Goal: Check status: Check status

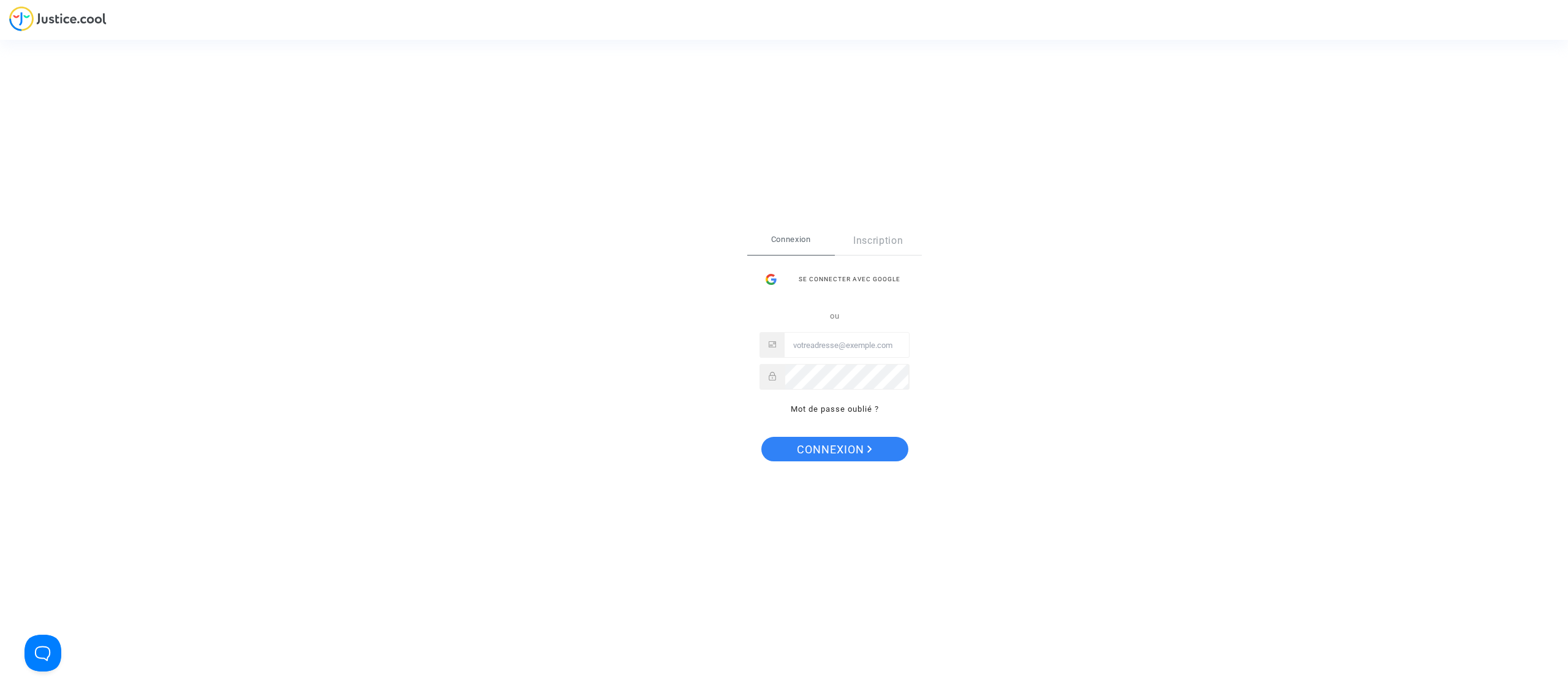
type input "chrisjoubiss@gmail.com"
click at [824, 452] on span "Connexion" at bounding box center [834, 450] width 75 height 26
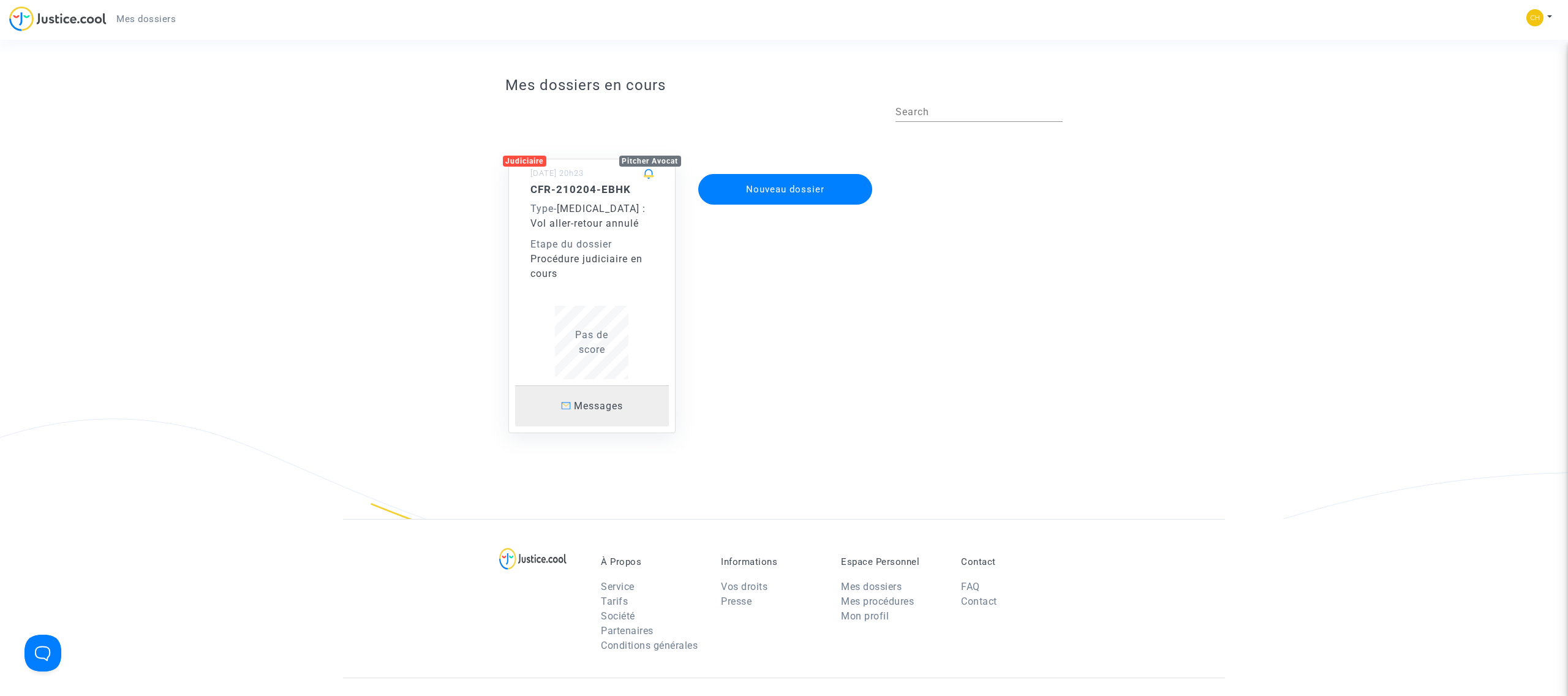
click at [601, 404] on span "Messages" at bounding box center [598, 406] width 49 height 12
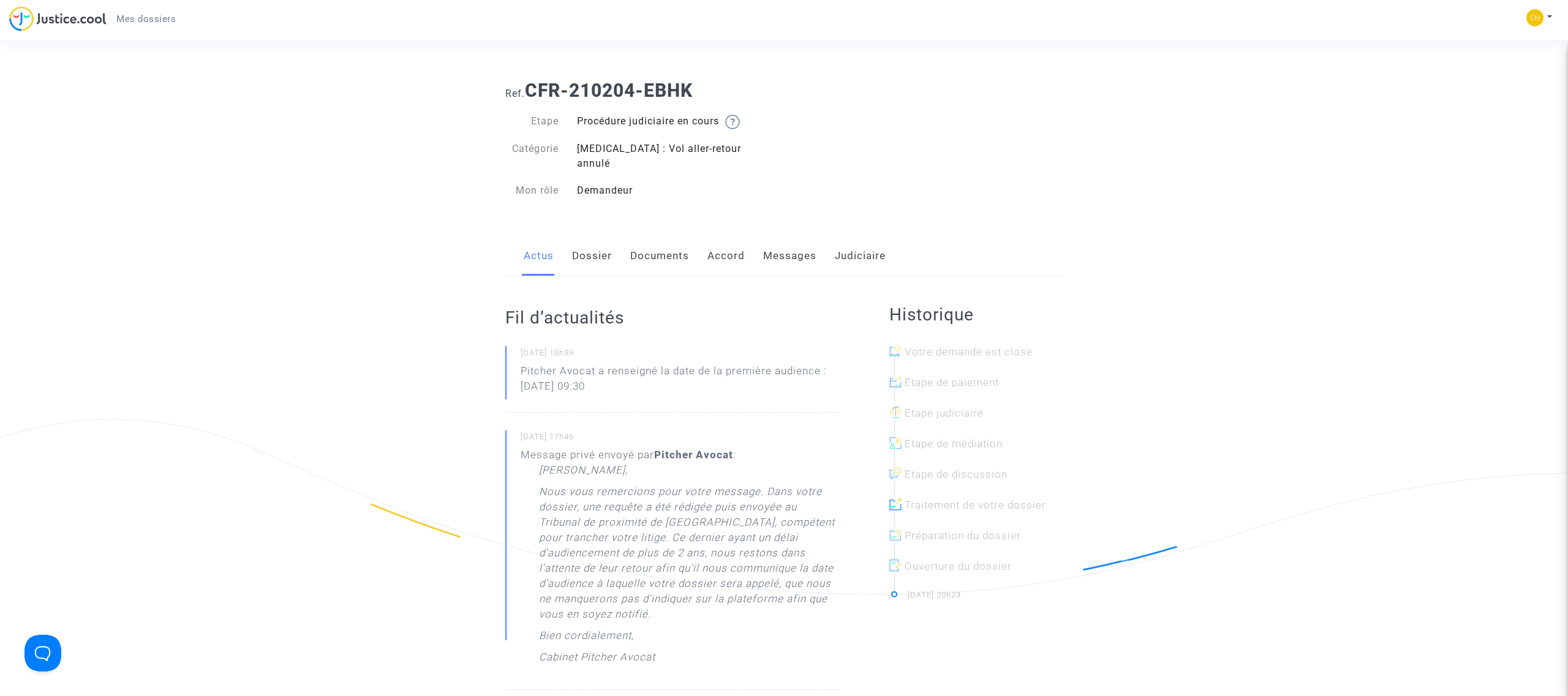
click at [596, 238] on link "Dossier" at bounding box center [592, 256] width 40 height 41
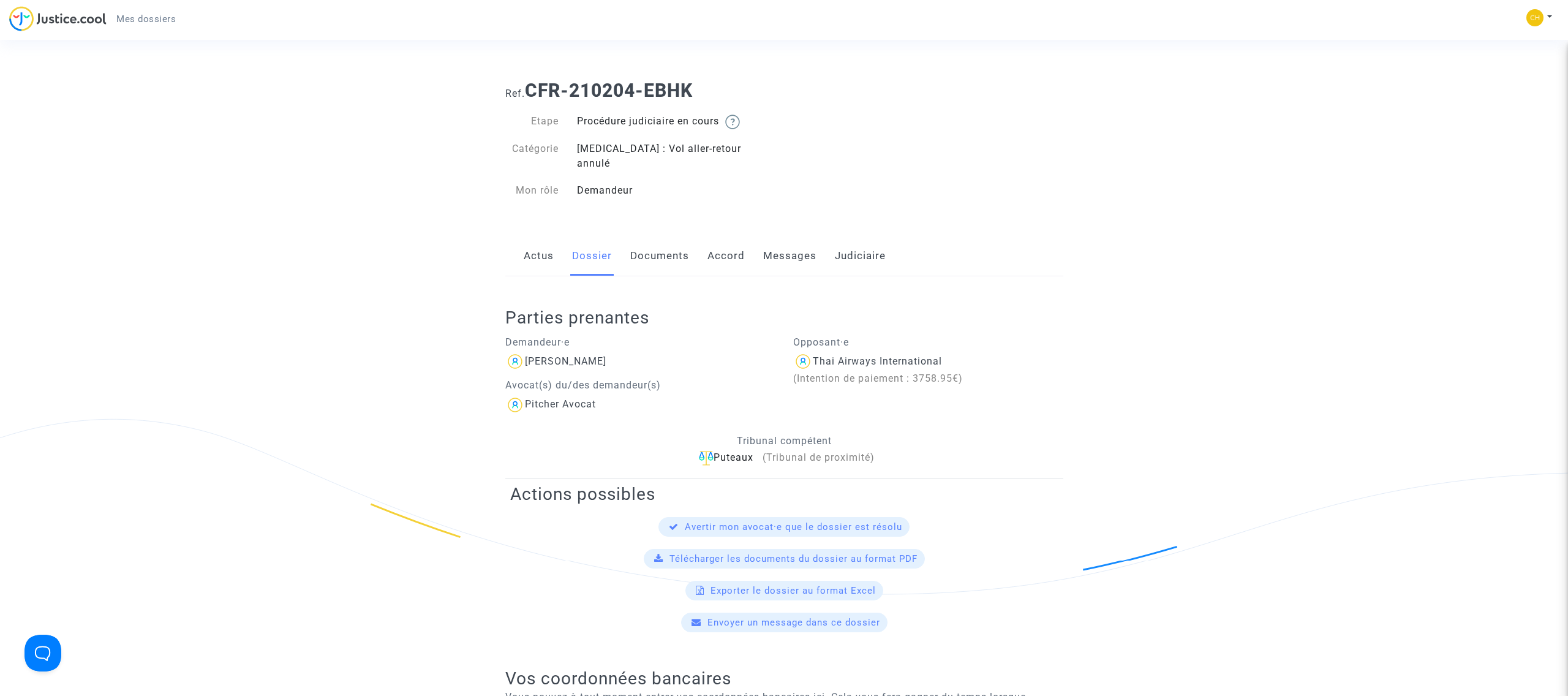
click at [670, 242] on link "Documents" at bounding box center [659, 256] width 59 height 41
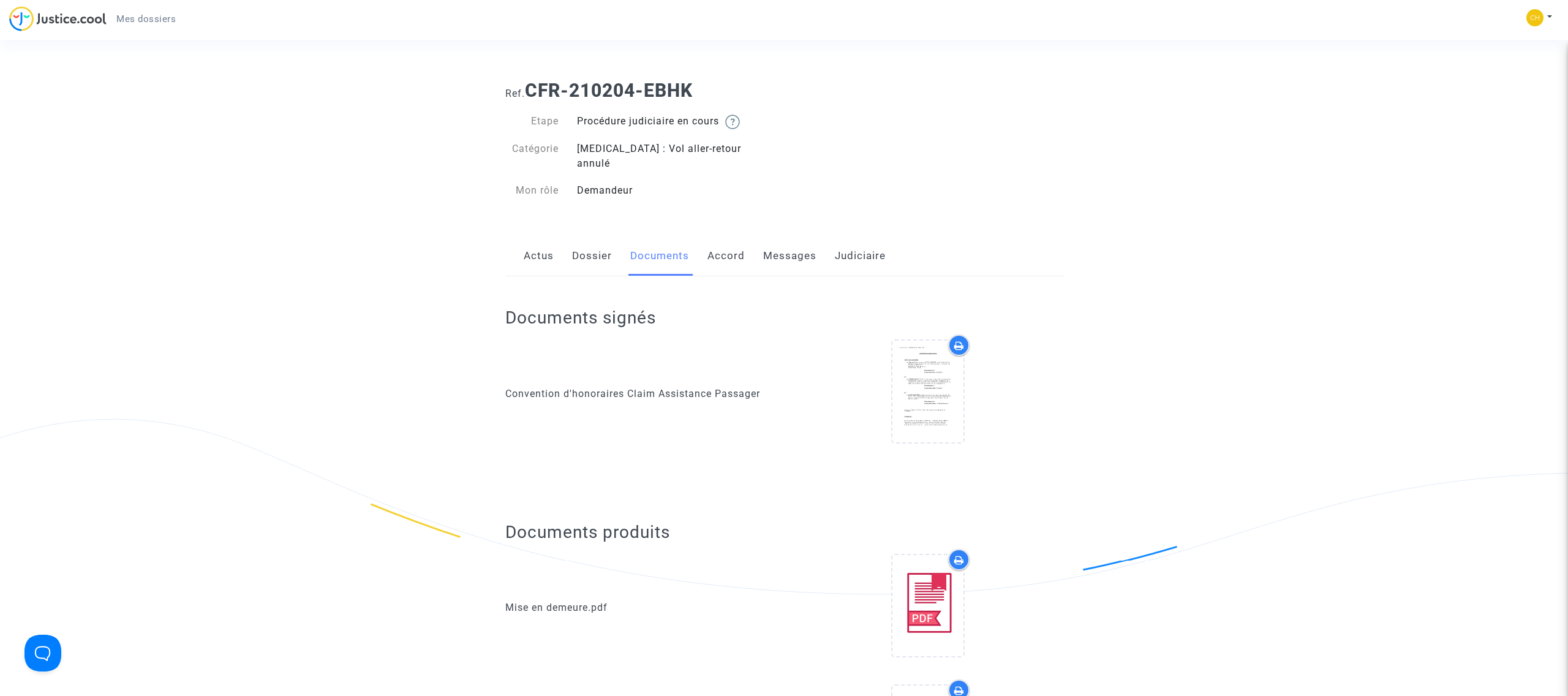
click at [733, 240] on link "Accord" at bounding box center [726, 256] width 38 height 41
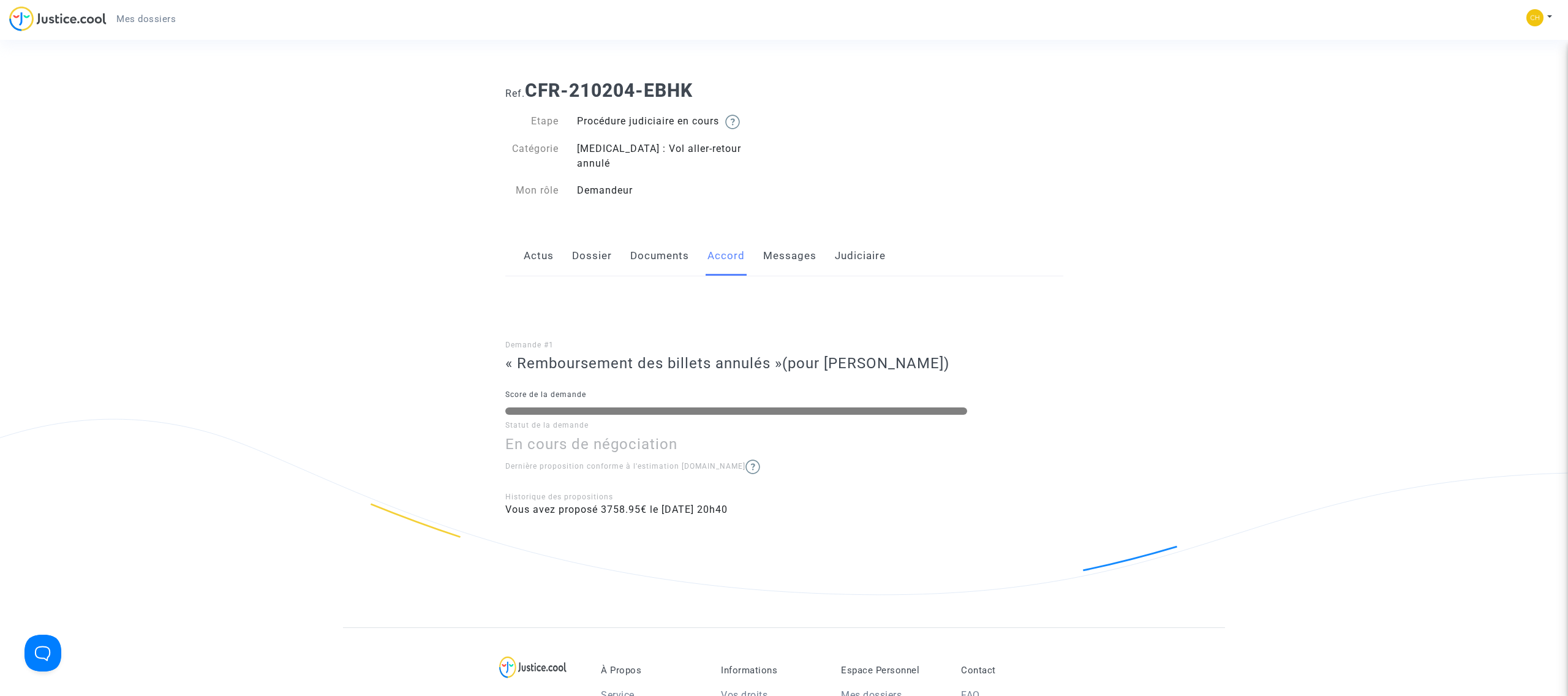
click at [794, 239] on link "Messages" at bounding box center [790, 256] width 54 height 41
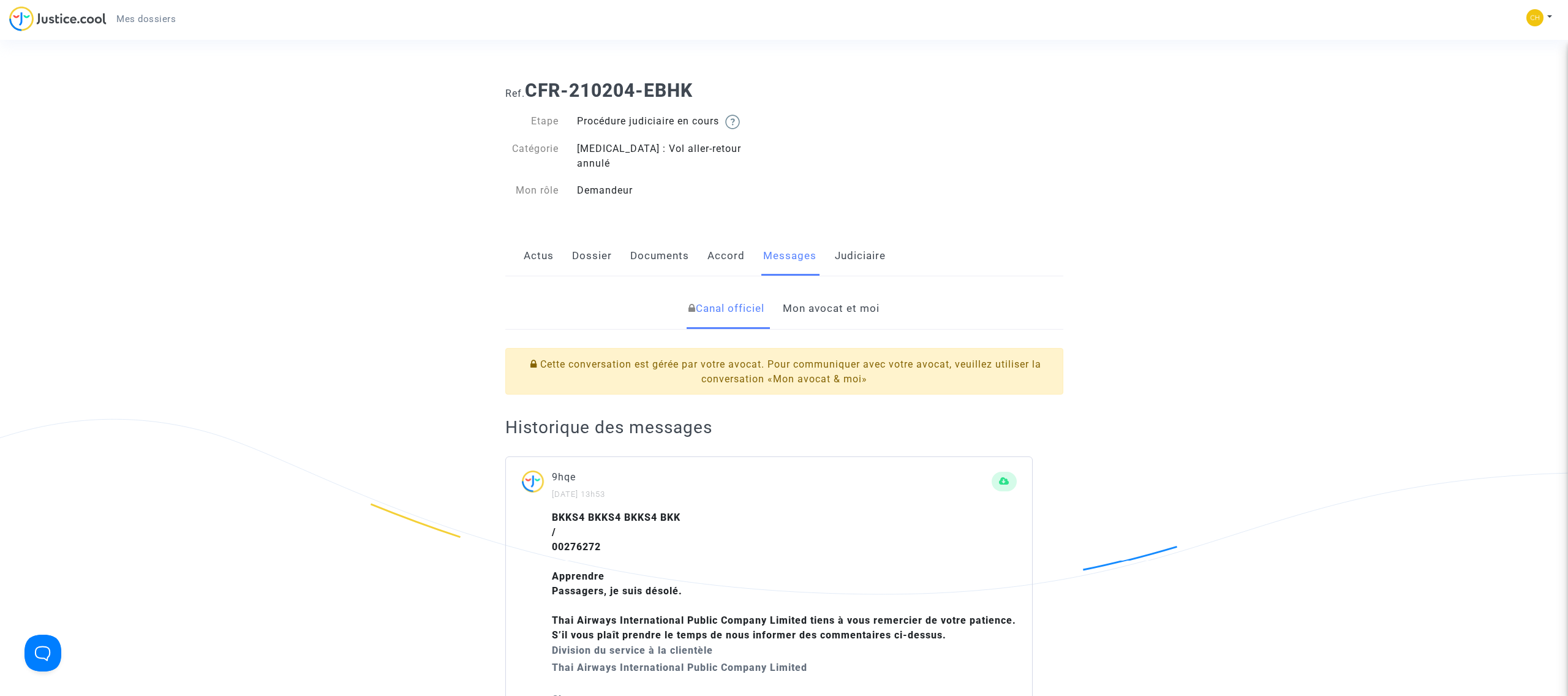
click at [868, 239] on link "Judiciaire" at bounding box center [860, 256] width 51 height 41
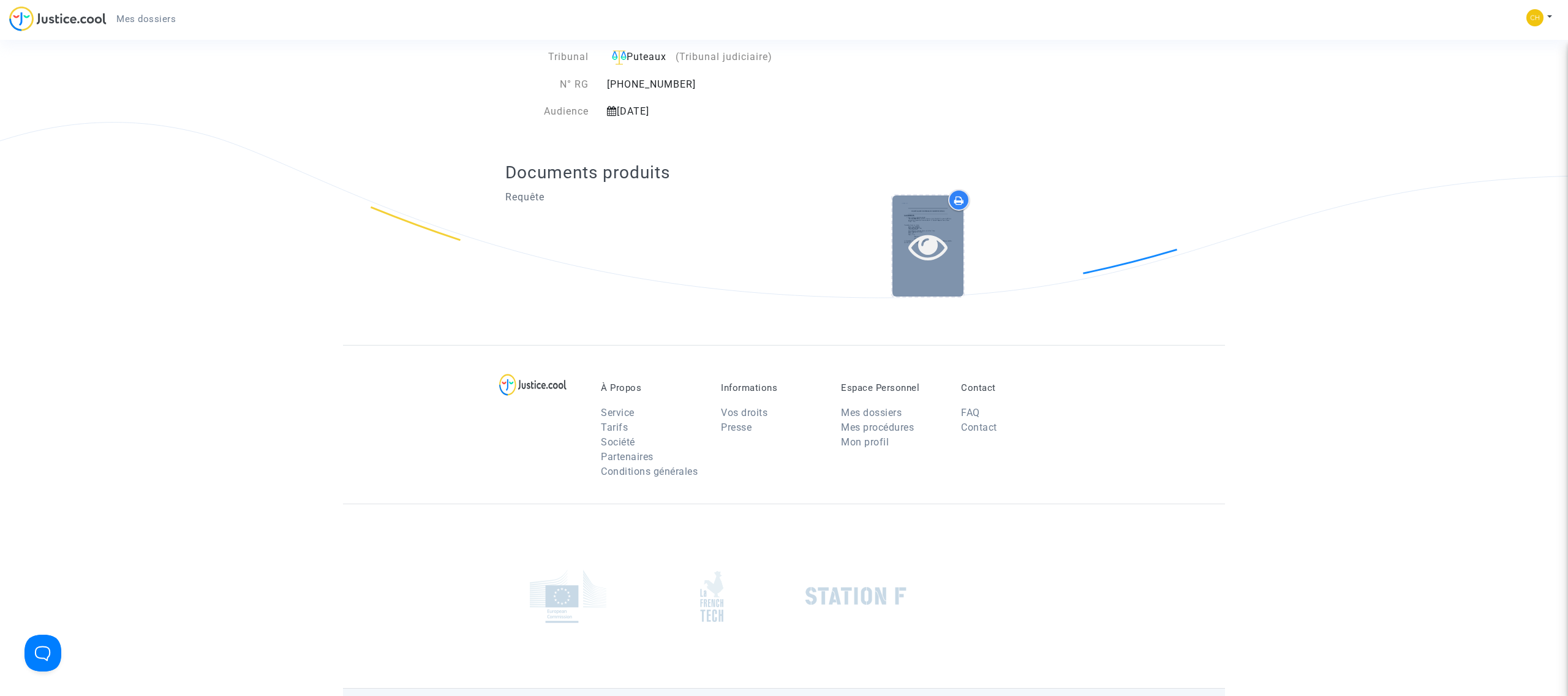
click at [934, 210] on div at bounding box center [928, 246] width 71 height 101
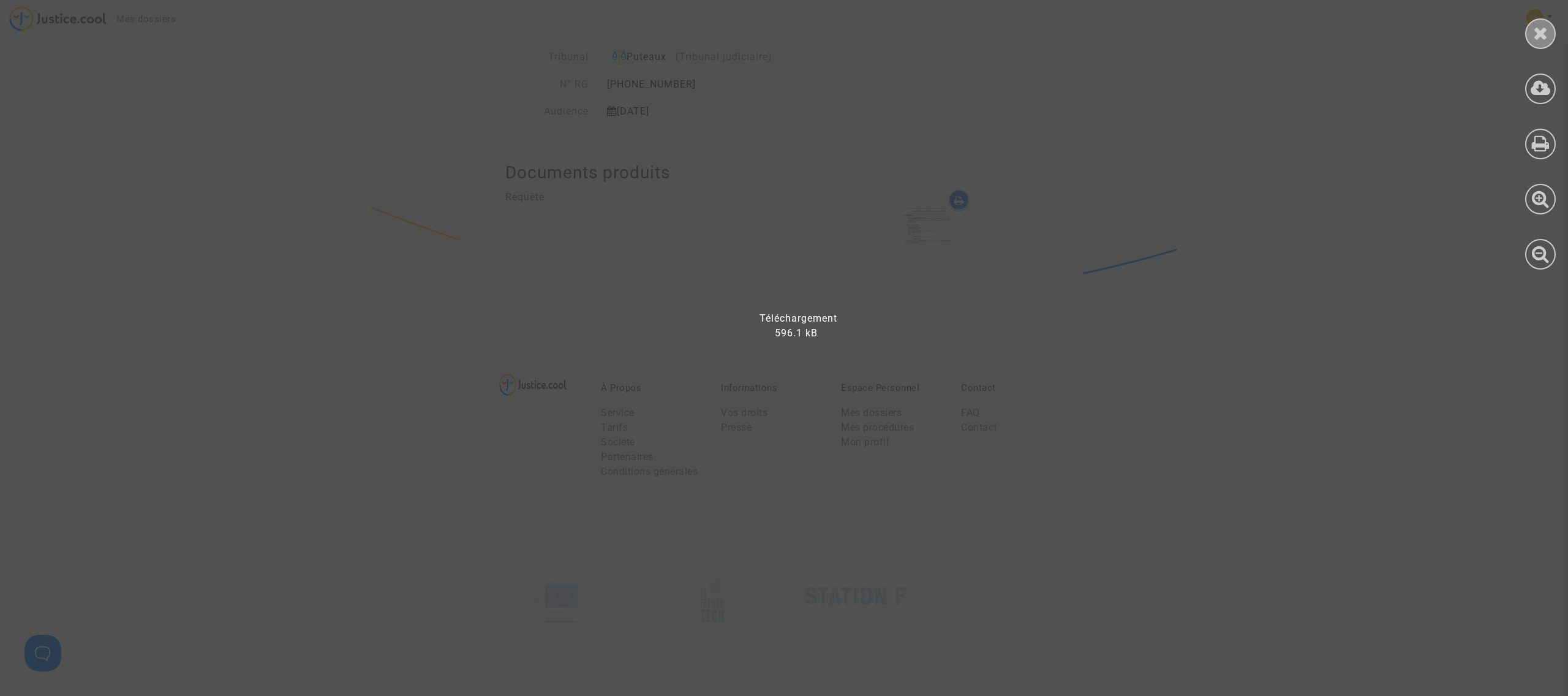
click at [1544, 38] on icon at bounding box center [1541, 33] width 15 height 18
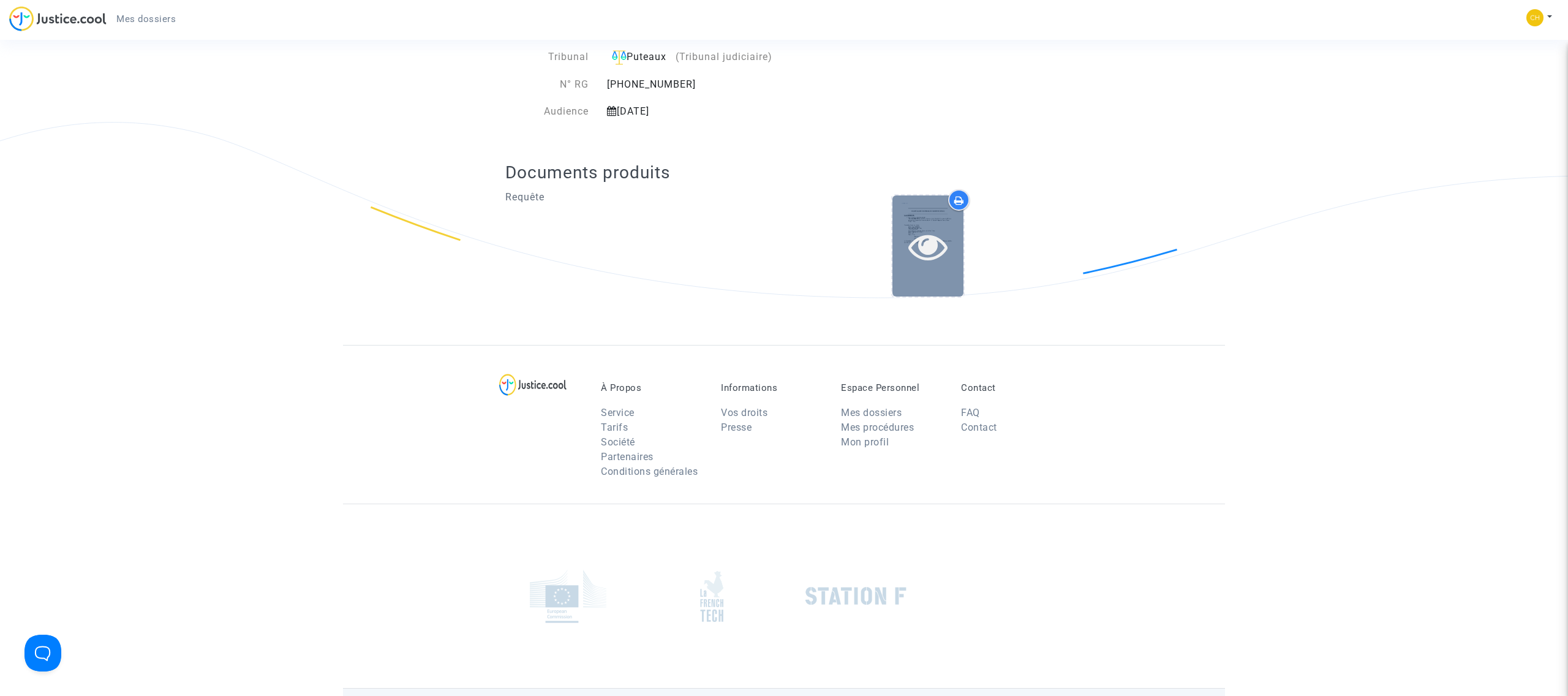
click at [920, 209] on div at bounding box center [928, 246] width 71 height 101
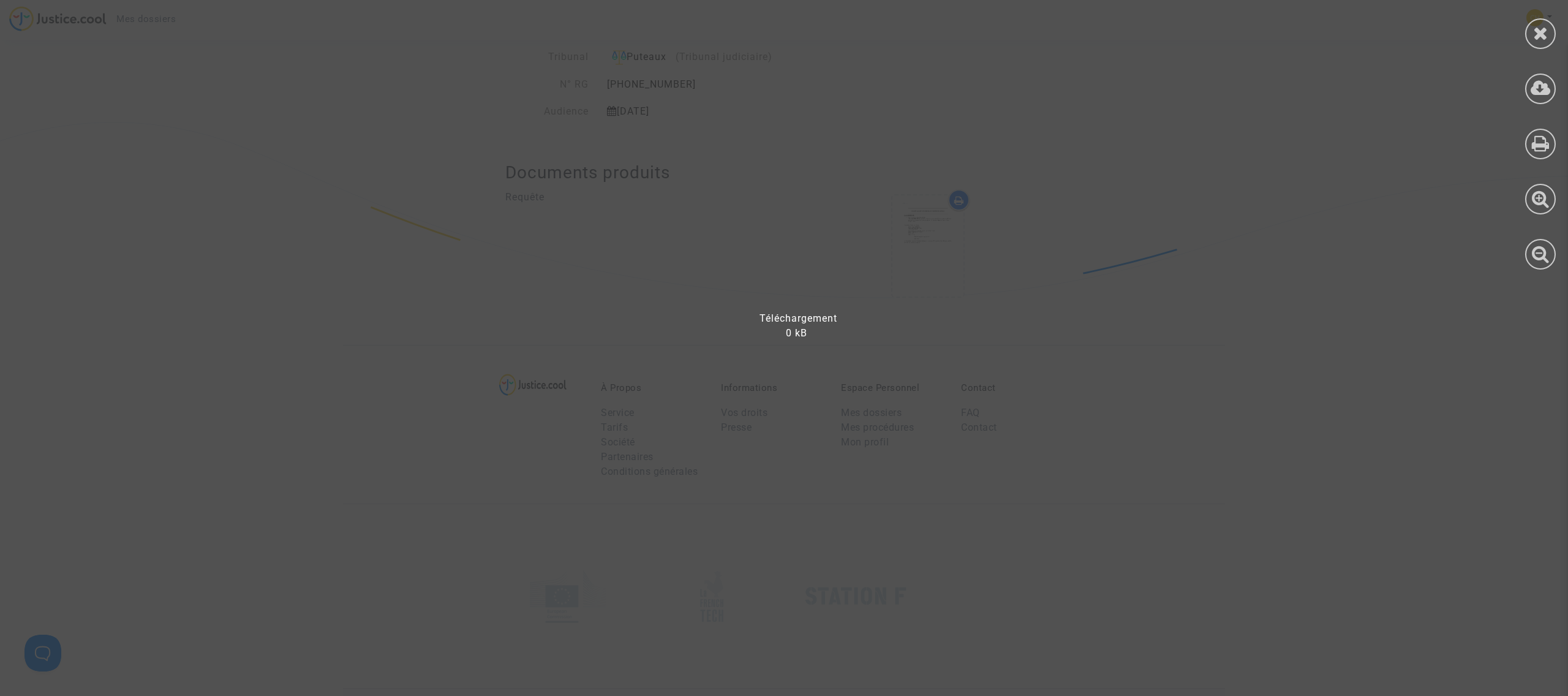
click at [920, 209] on div at bounding box center [792, 354] width 1583 height 684
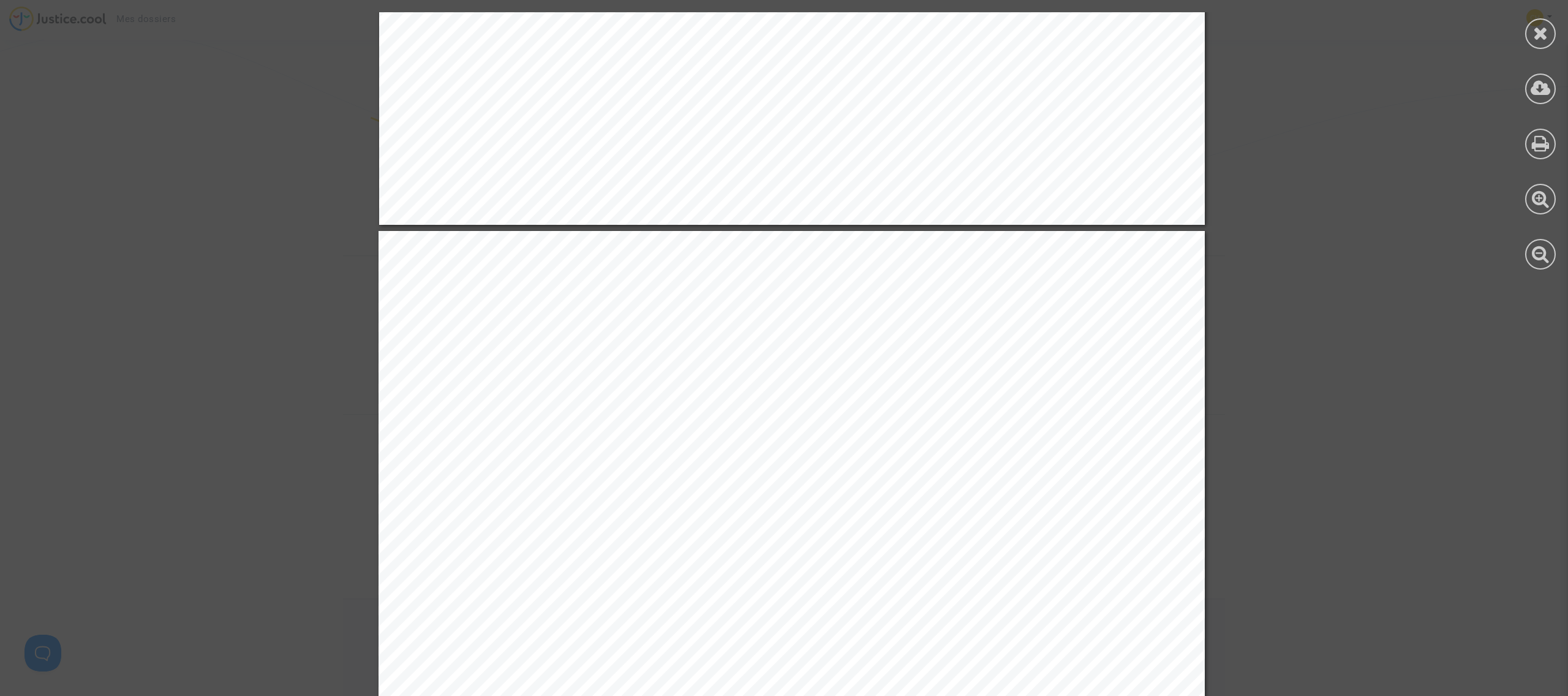
scroll to position [7638, 0]
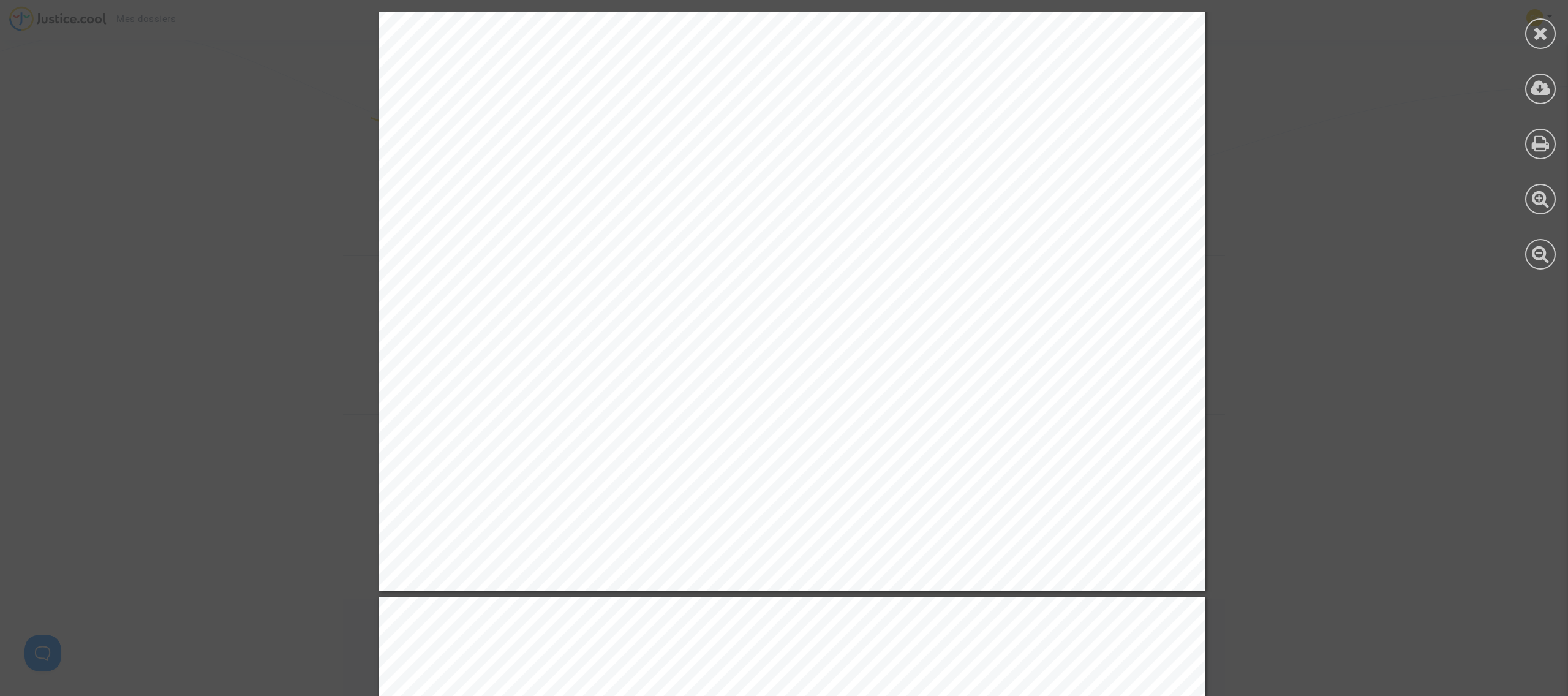
click at [1543, 33] on icon at bounding box center [1541, 33] width 15 height 18
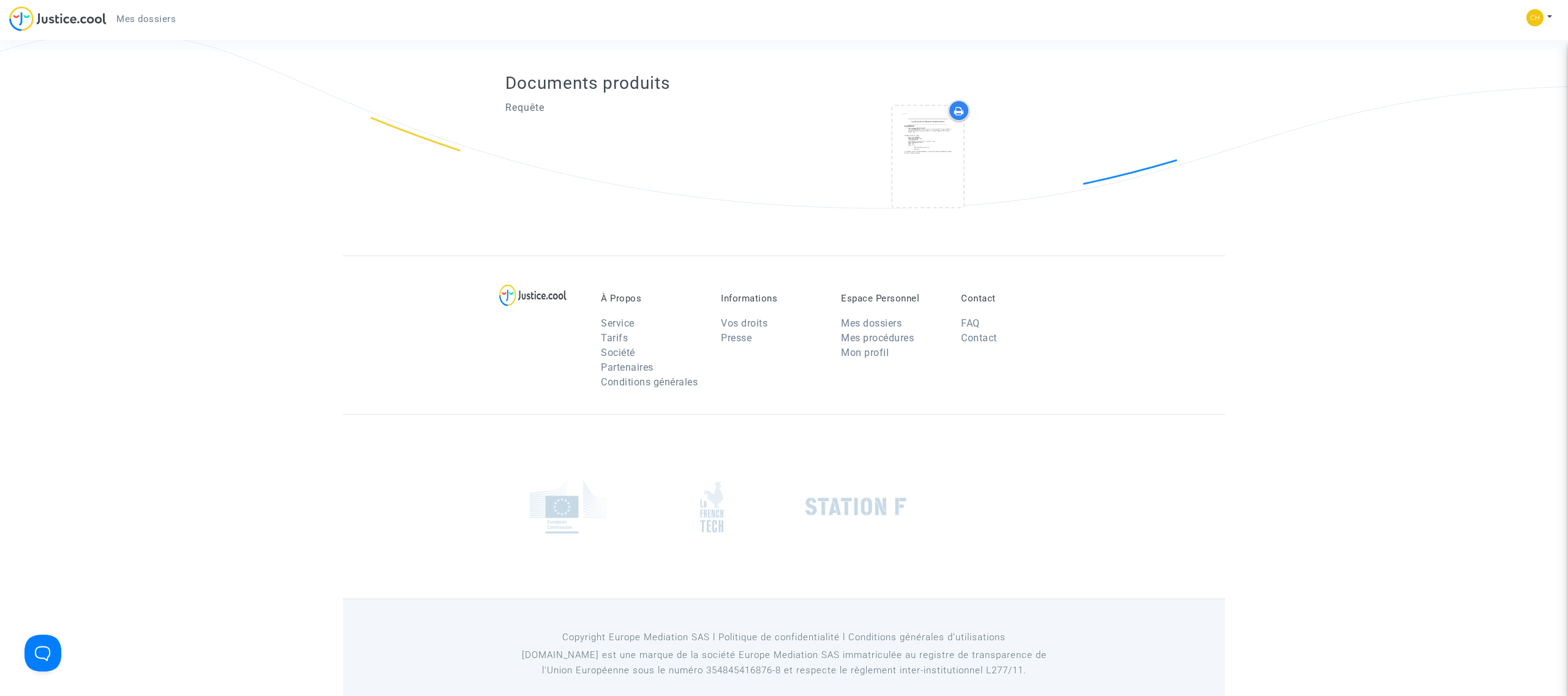
scroll to position [0, 0]
